Goal: Transaction & Acquisition: Purchase product/service

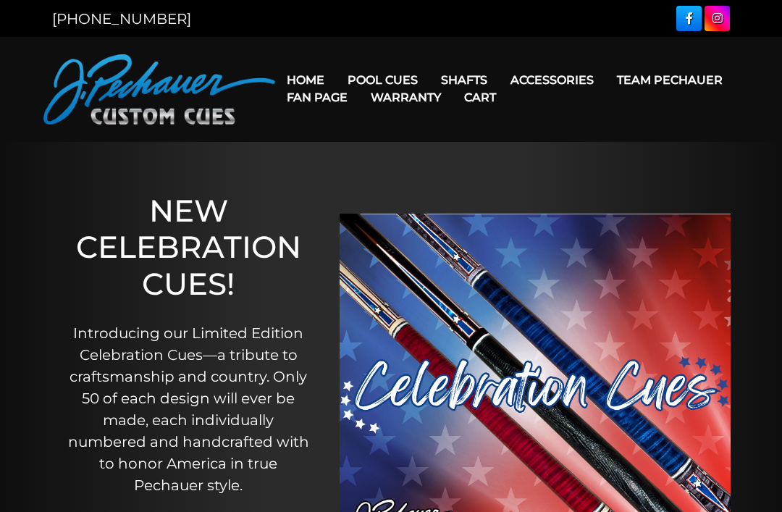
click at [605, 80] on link "Team Pechauer" at bounding box center [669, 80] width 129 height 37
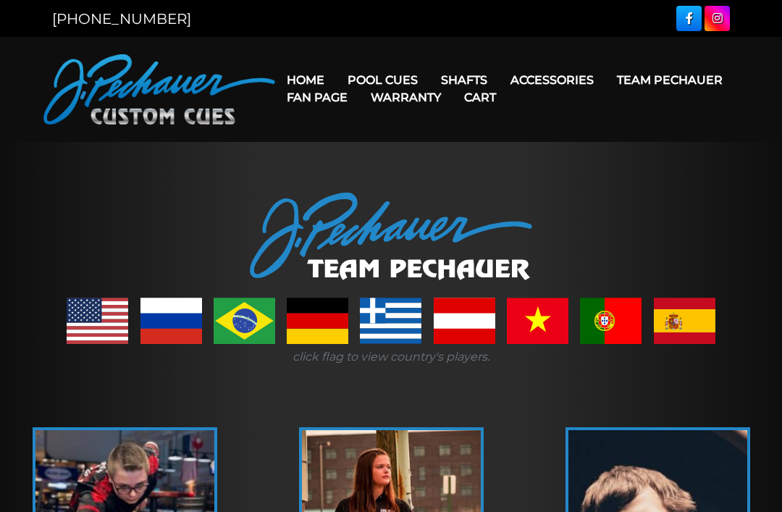
click at [445, 131] on link "JP Series (T) – NEW" at bounding box center [426, 121] width 178 height 20
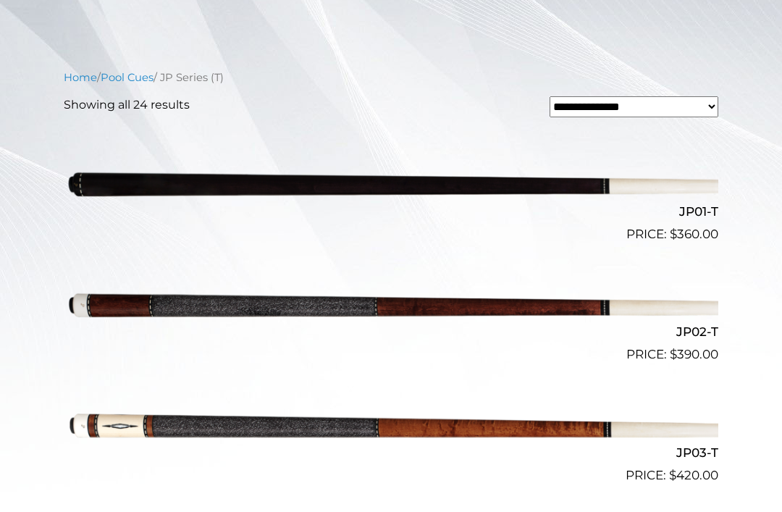
scroll to position [340, 0]
click at [606, 180] on img at bounding box center [391, 184] width 655 height 109
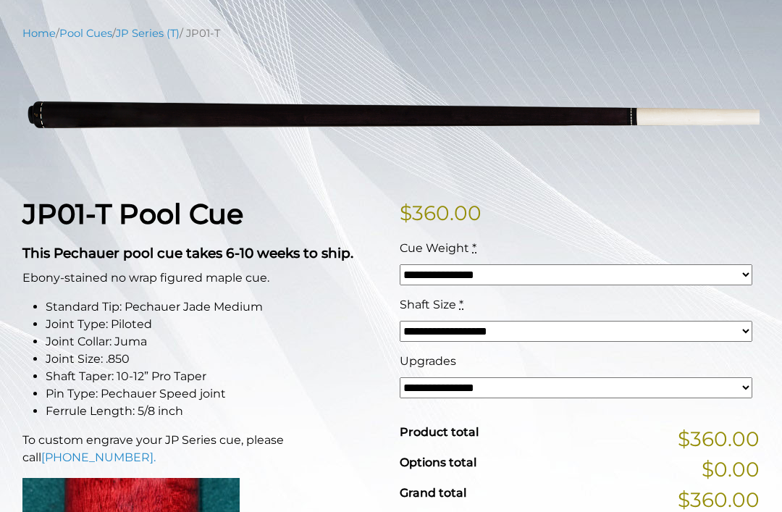
scroll to position [177, 0]
